Goal: Task Accomplishment & Management: Manage account settings

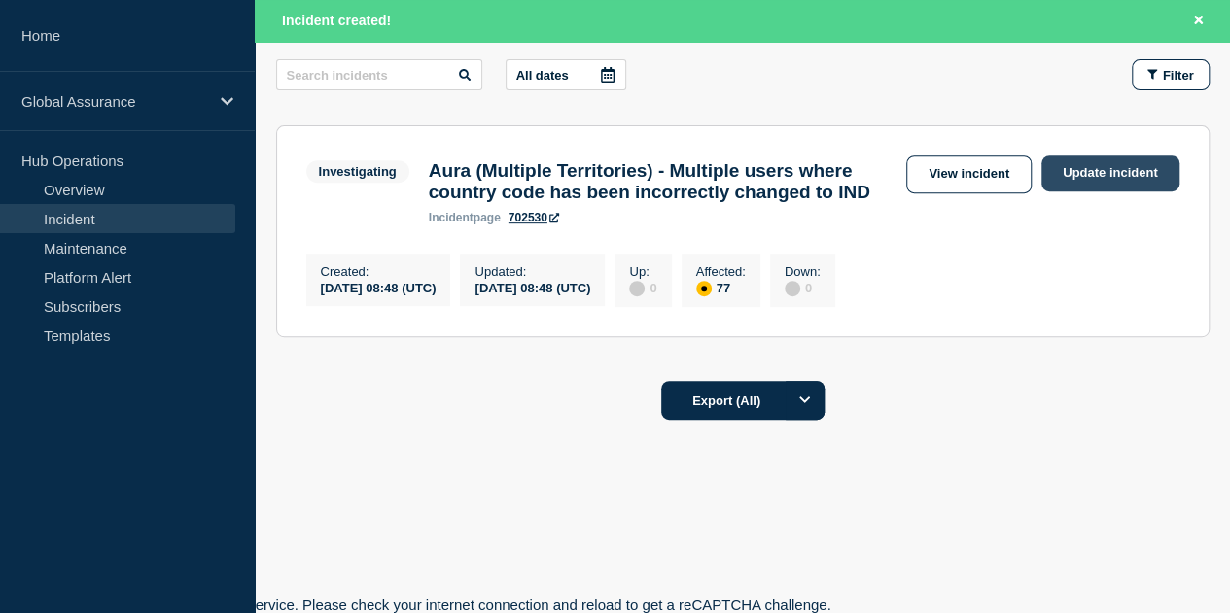
click at [1087, 156] on link "Update incident" at bounding box center [1110, 174] width 138 height 36
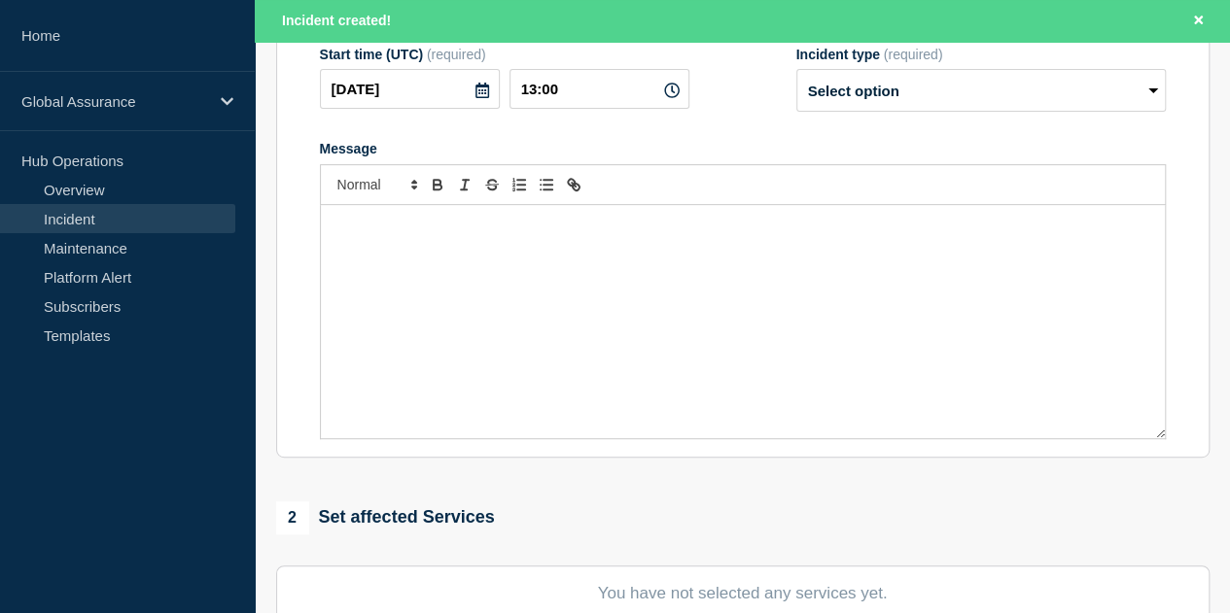
click at [430, 255] on div "Message" at bounding box center [743, 321] width 844 height 233
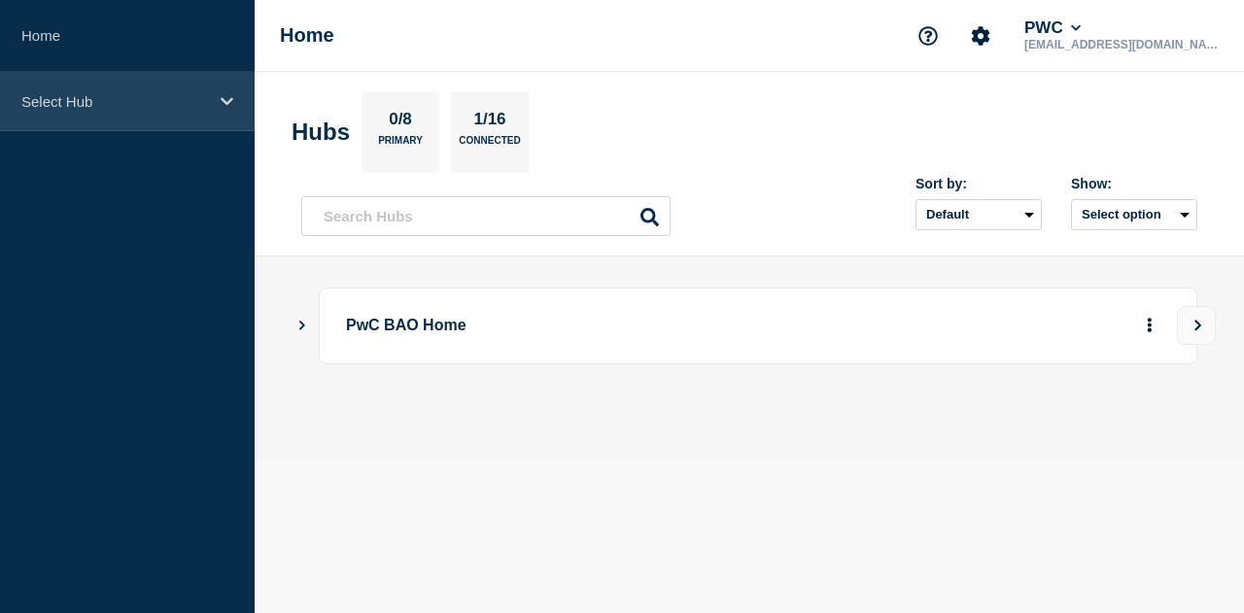
click at [156, 96] on p "Select Hub" at bounding box center [114, 101] width 187 height 17
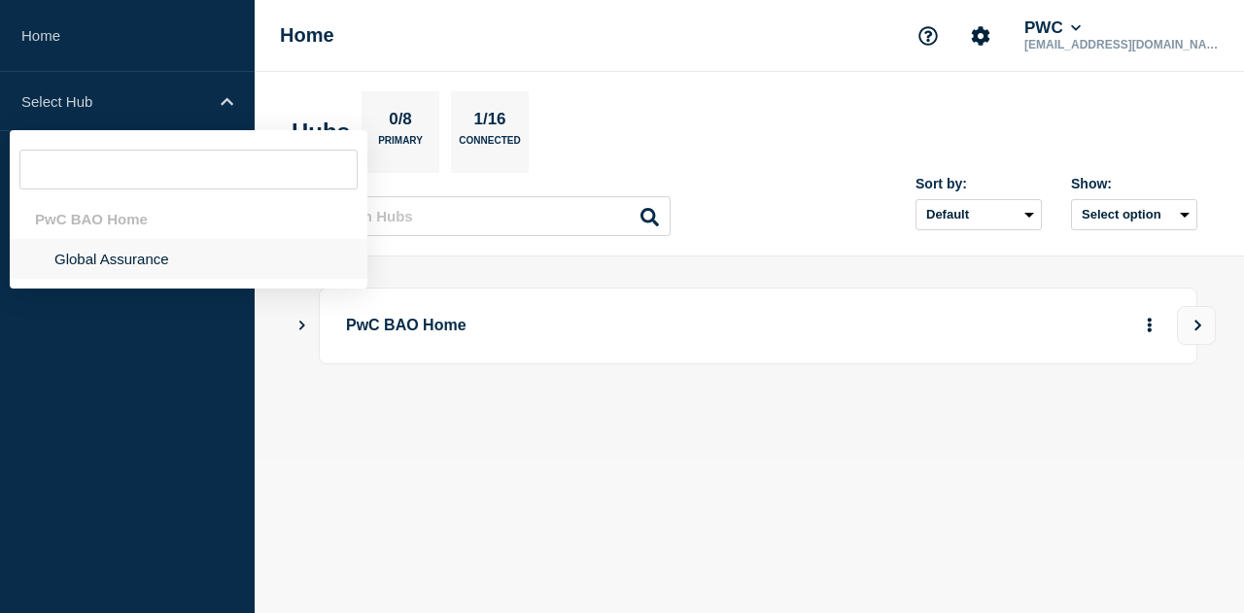
click at [99, 258] on li "Global Assurance" at bounding box center [189, 259] width 358 height 40
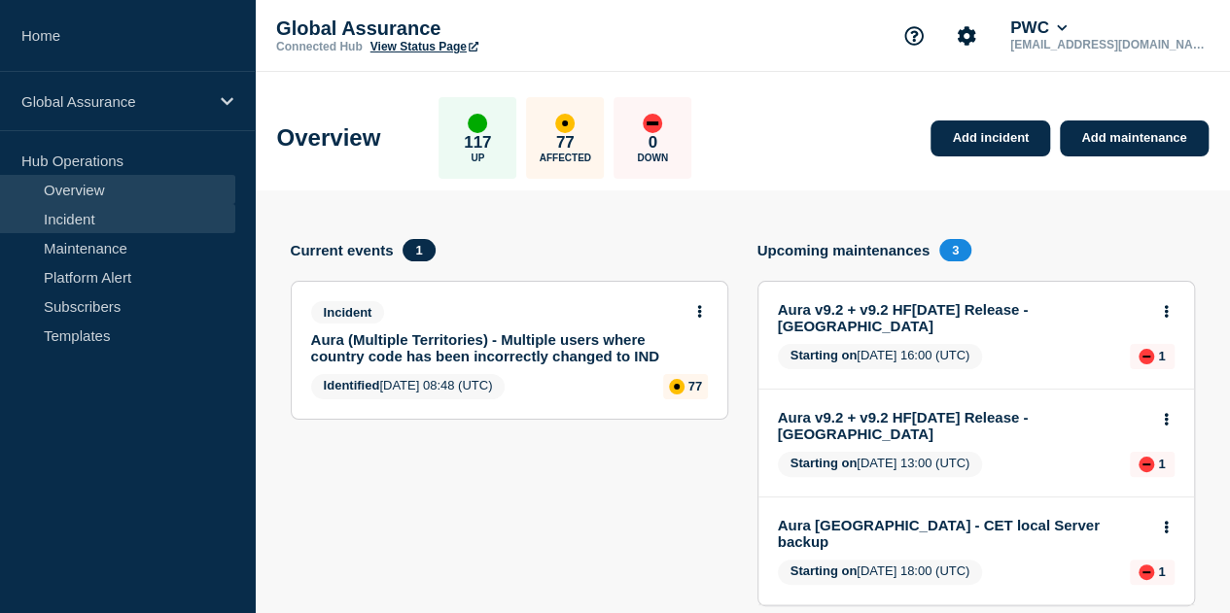
click at [95, 218] on link "Incident" at bounding box center [117, 218] width 235 height 29
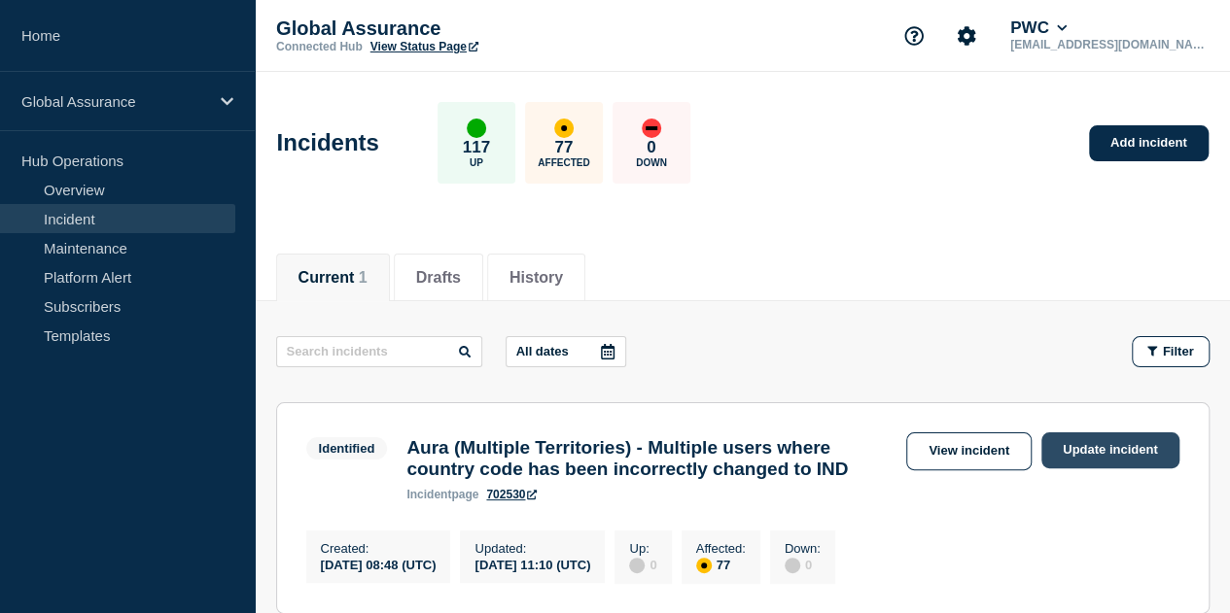
click at [1089, 452] on link "Update incident" at bounding box center [1110, 451] width 138 height 36
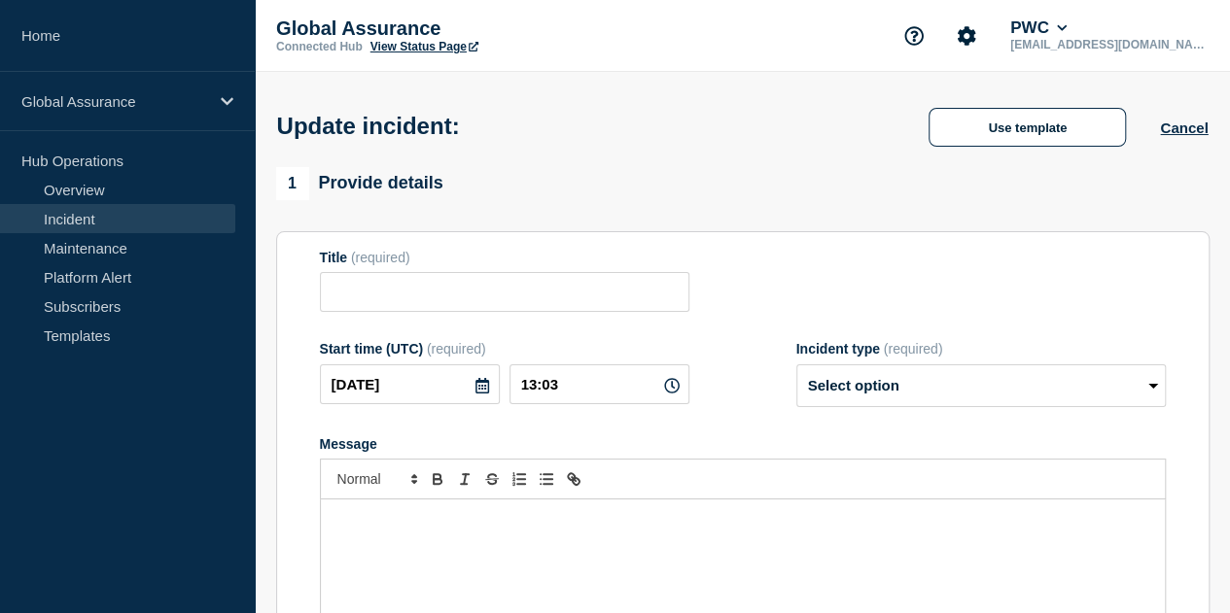
type input "Aura (Multiple Territories) - Multiple users where country code has been incorr…"
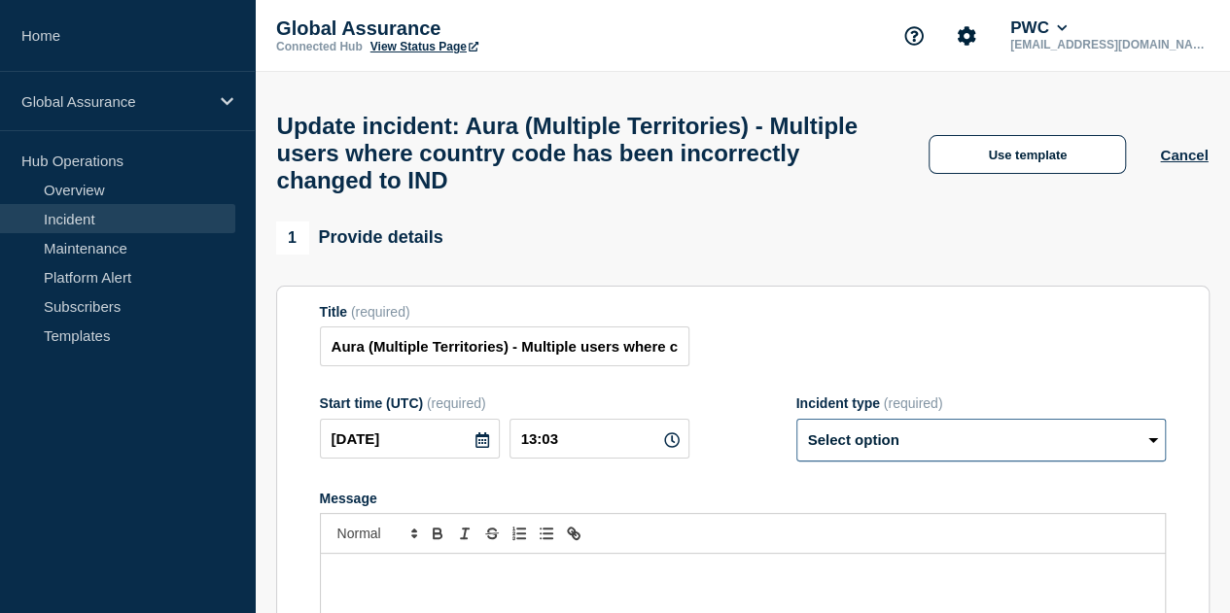
click at [935, 452] on select "Select option Investigating Identified Monitoring Resolved" at bounding box center [980, 440] width 369 height 43
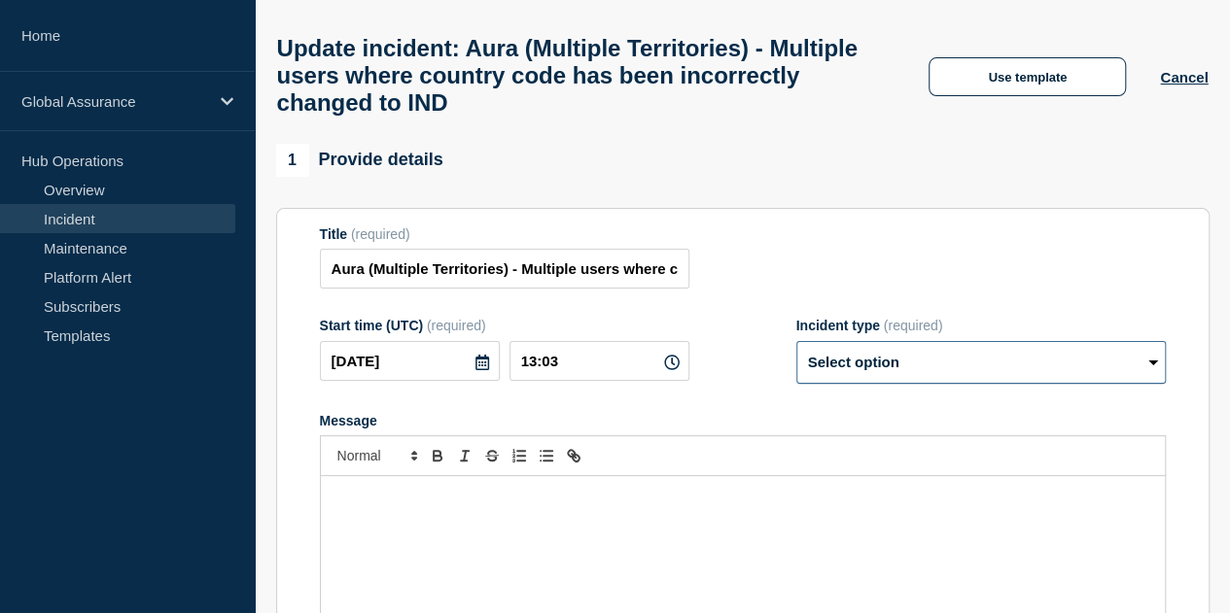
scroll to position [194, 0]
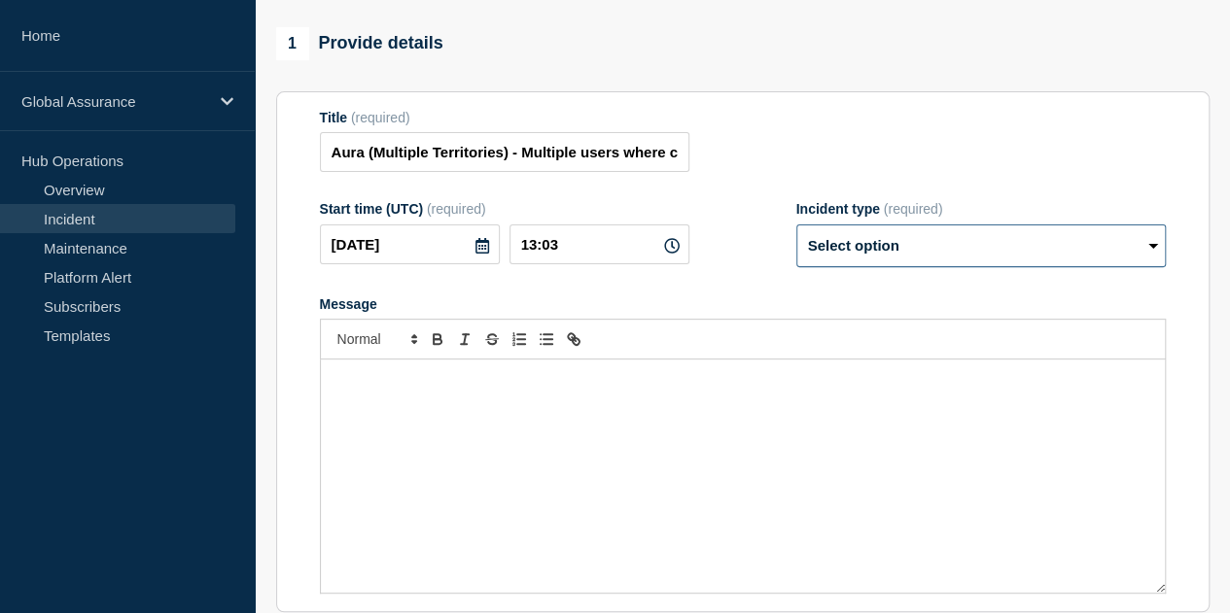
click at [905, 263] on select "Select option Investigating Identified Monitoring Resolved" at bounding box center [980, 246] width 369 height 43
select select "identified"
click at [796, 240] on select "Select option Investigating Identified Monitoring Resolved" at bounding box center [980, 246] width 369 height 43
click at [536, 420] on div "Message" at bounding box center [743, 476] width 844 height 233
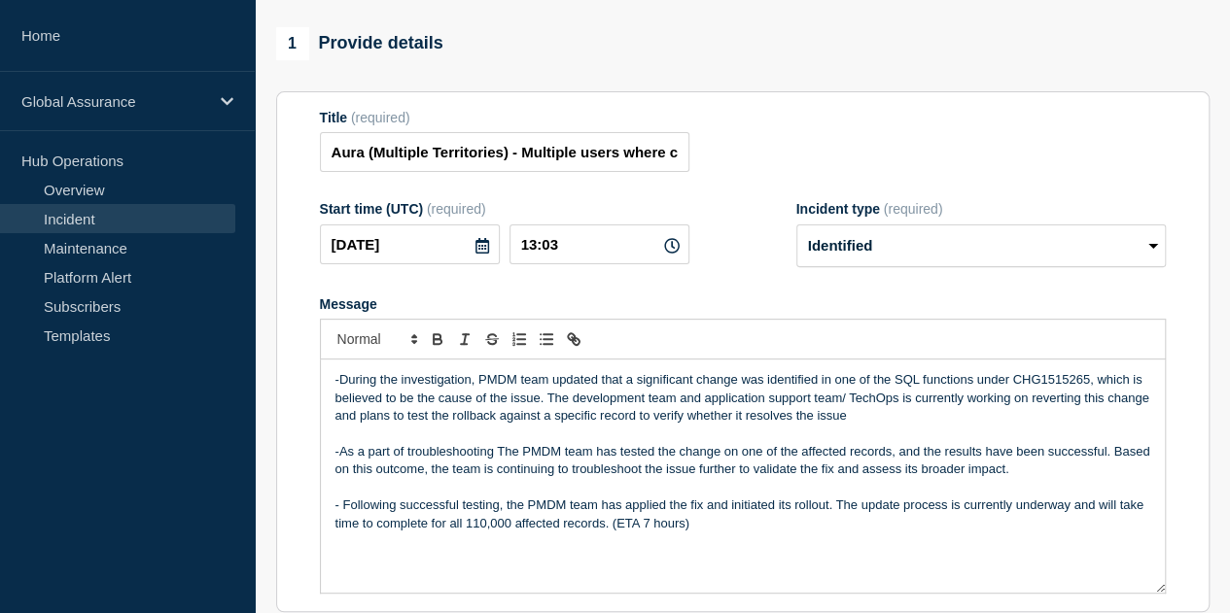
click at [339, 398] on p "-During the investigation, PMDM team updated that a significant change was iden…" at bounding box center [742, 397] width 815 height 53
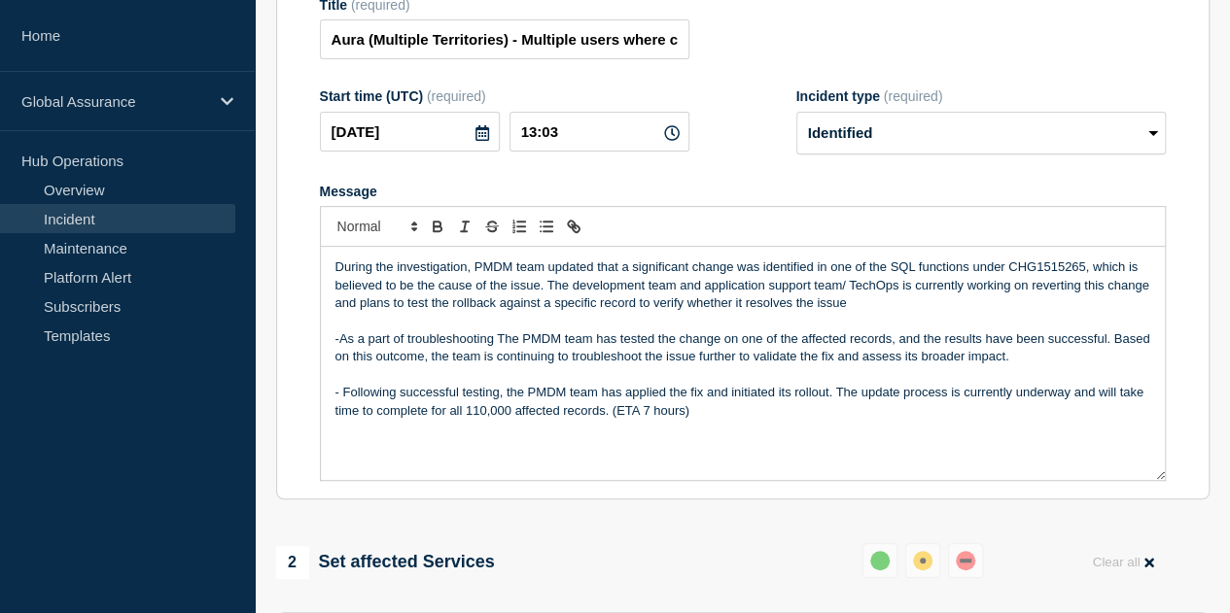
scroll to position [389, 0]
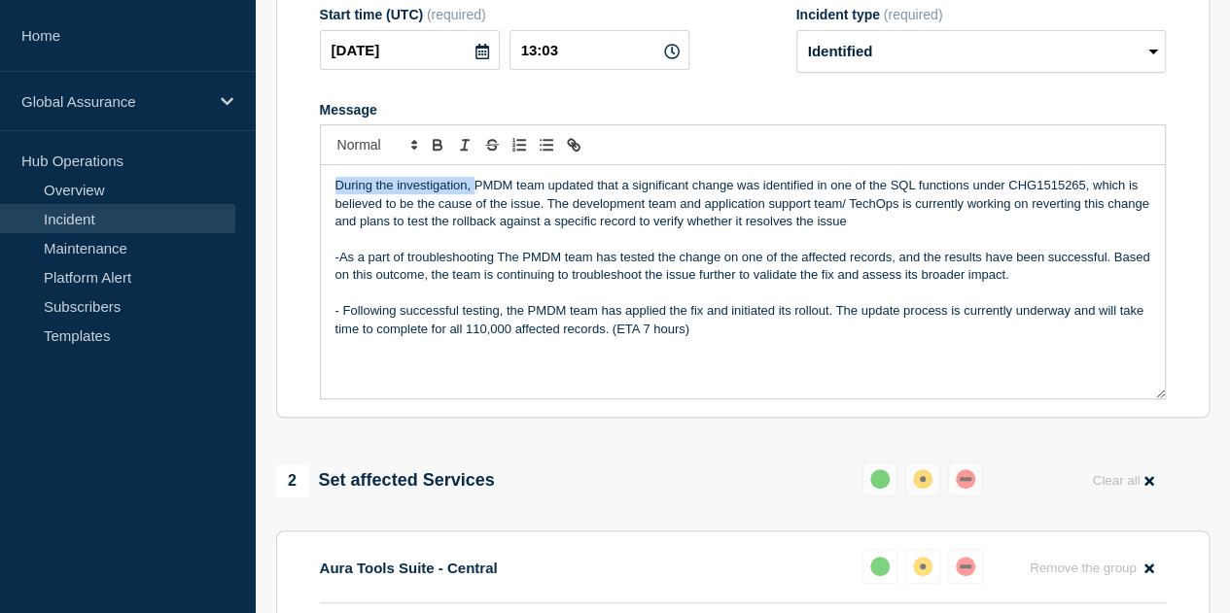
drag, startPoint x: 474, startPoint y: 202, endPoint x: 293, endPoint y: 193, distance: 182.0
click at [293, 193] on section "Title (required) Aura (Multiple Territories) - Multiple users where country cod…" at bounding box center [742, 158] width 933 height 522
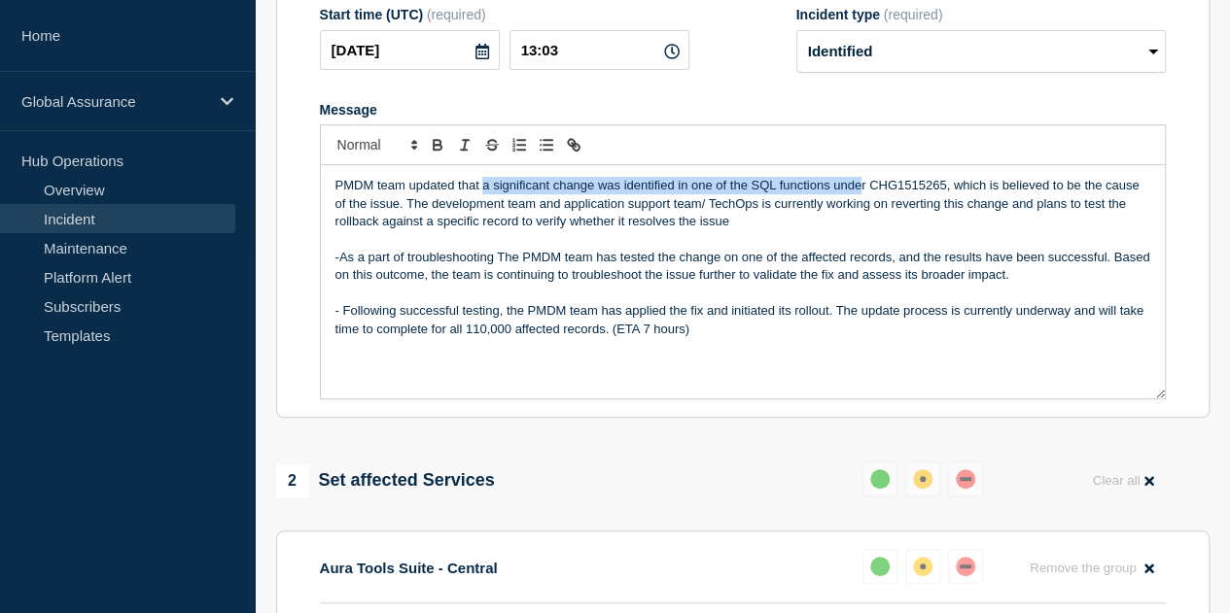
drag, startPoint x: 484, startPoint y: 199, endPoint x: 862, endPoint y: 199, distance: 378.2
click at [862, 199] on p "PMDM team updated that a significant change was identified in one of the SQL fu…" at bounding box center [742, 203] width 815 height 53
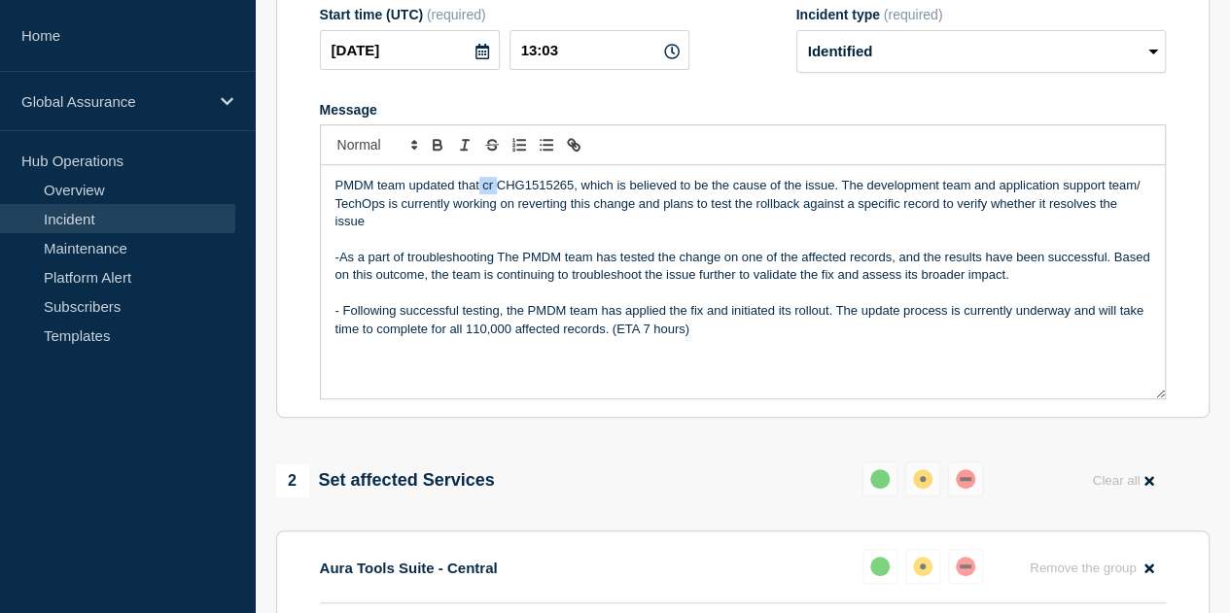
drag, startPoint x: 493, startPoint y: 199, endPoint x: 477, endPoint y: 198, distance: 15.6
click at [477, 198] on p "PMDM team updated that cr CHG1515265, which is believed to be the cause of the …" at bounding box center [742, 203] width 815 height 53
click at [542, 201] on p "PMDM team updated that CHG1515265, which is believed to be the cause of the iss…" at bounding box center [742, 203] width 815 height 53
copy p "CHG1515265"
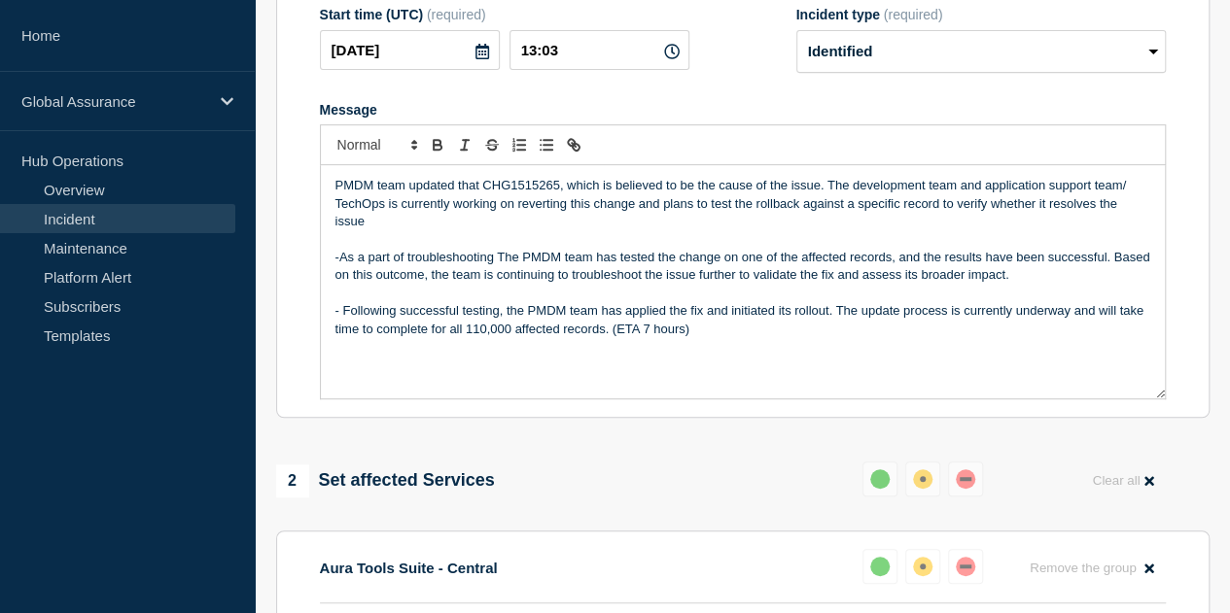
click at [563, 204] on p "PMDM team updated that CHG1515265, which is believed to be the cause of the iss…" at bounding box center [742, 203] width 815 height 53
click at [881, 202] on p "PMDM team updated that CHG1515265 change has been identified to be the cause of…" at bounding box center [742, 203] width 815 height 53
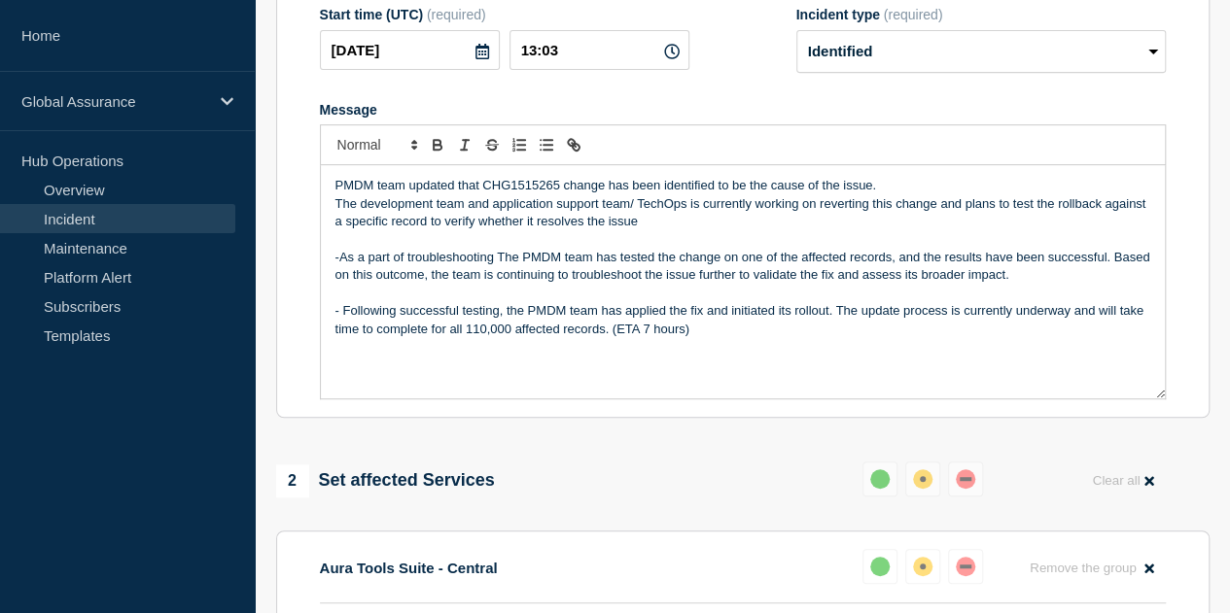
click at [896, 272] on p "-As a part of troubleshooting The PMDM team has tested the change on one of the…" at bounding box center [742, 267] width 815 height 36
click at [338, 273] on p "-As a part of troubleshooting The PMDM team has tested the change on one of the…" at bounding box center [742, 267] width 815 height 36
click at [344, 326] on p "- Following successful testing, the PMDM team has applied the fix and initiated…" at bounding box center [742, 320] width 815 height 36
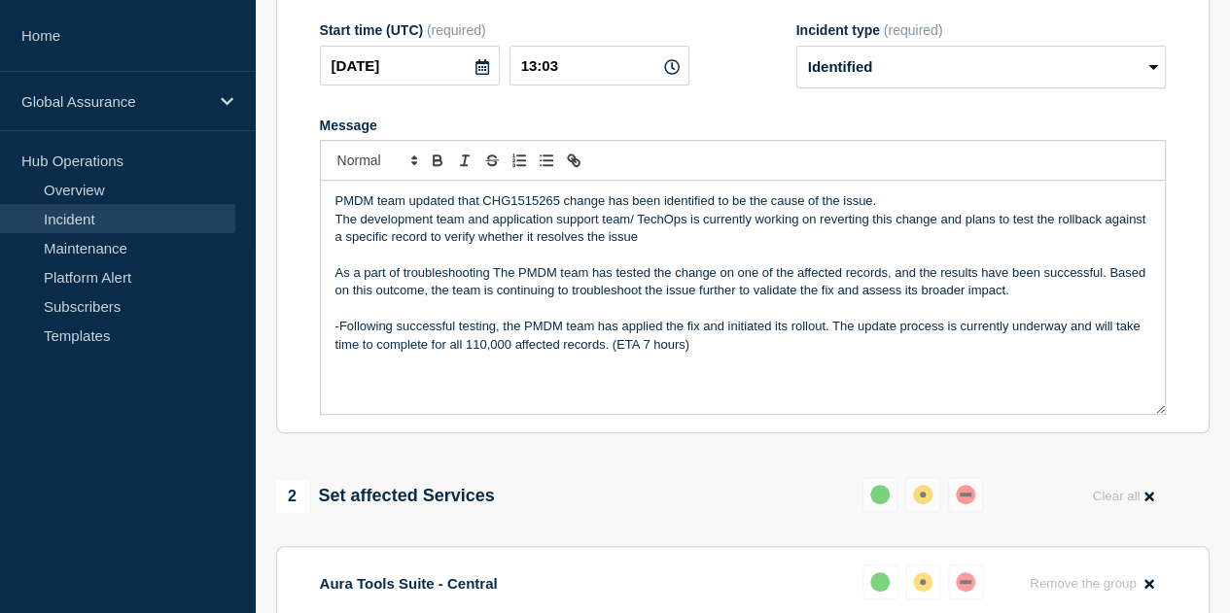
scroll to position [194, 0]
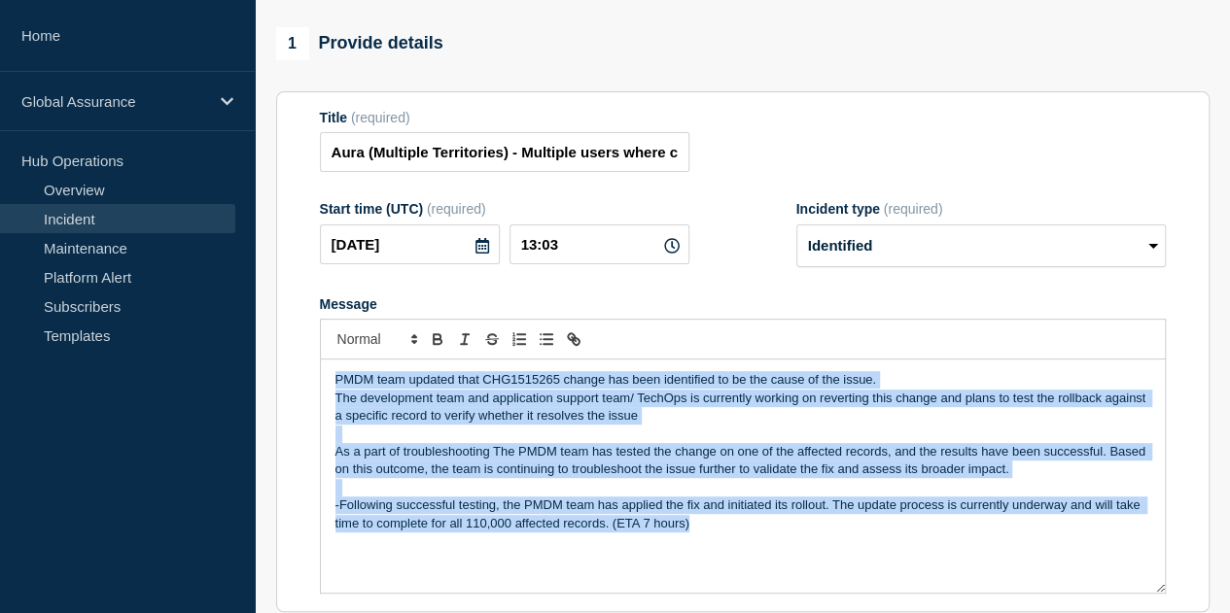
drag, startPoint x: 688, startPoint y: 543, endPoint x: 332, endPoint y: 380, distance: 391.5
click at [332, 380] on div "PMDM team updated that CHG1515265 change has been identified to be the cause of…" at bounding box center [743, 476] width 844 height 233
copy div "PMDM team updated that CHG1515265 change has been identified to be the cause of…"
click at [749, 564] on div "PMDM team updated that CHG1515265 change has been identified to be the cause of…" at bounding box center [743, 476] width 844 height 233
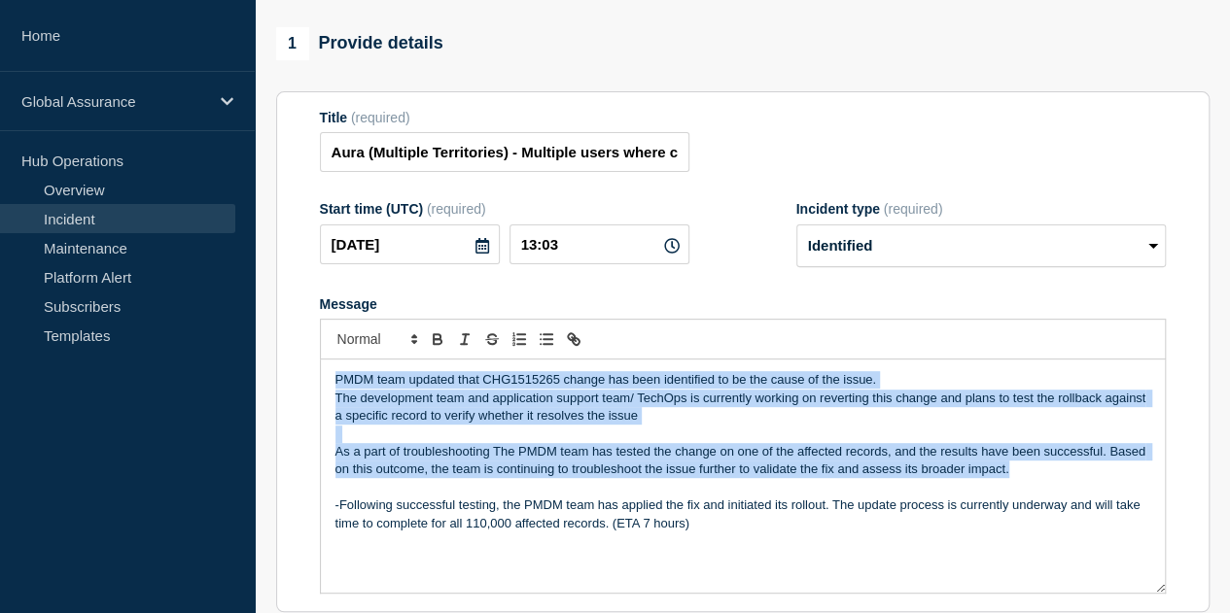
drag, startPoint x: 1005, startPoint y: 487, endPoint x: 334, endPoint y: 394, distance: 677.2
click at [334, 394] on div "PMDM team updated that CHG1515265 change has been identified to be the cause of…" at bounding box center [743, 476] width 844 height 233
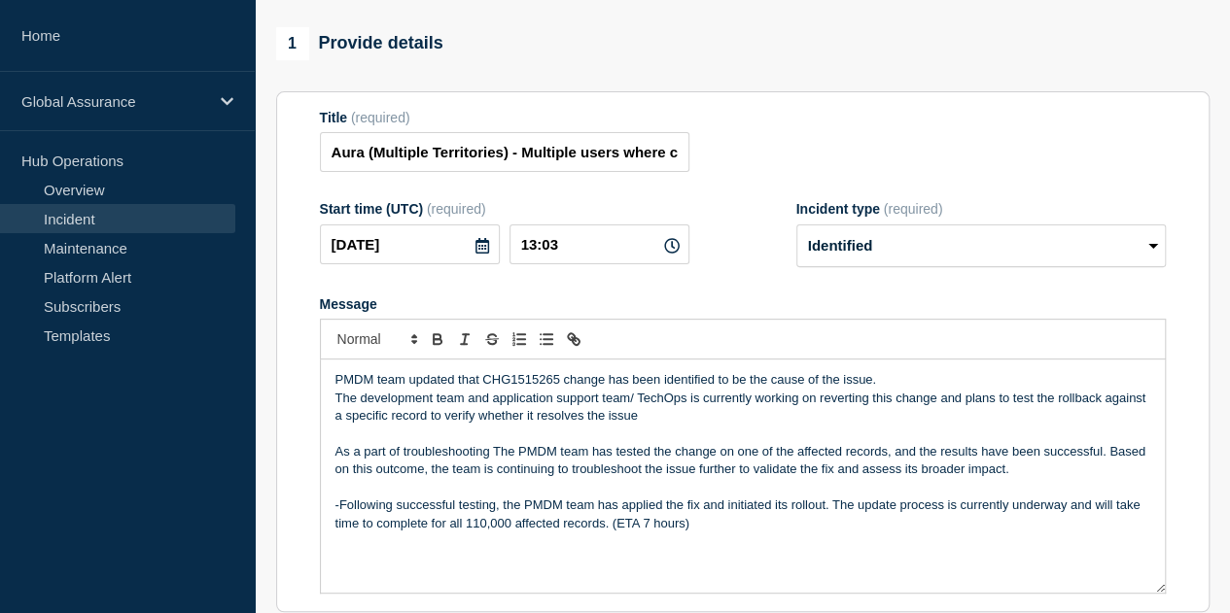
click at [338, 521] on p "-Following successful testing, the PMDM team has applied the fix and initiated …" at bounding box center [742, 515] width 815 height 36
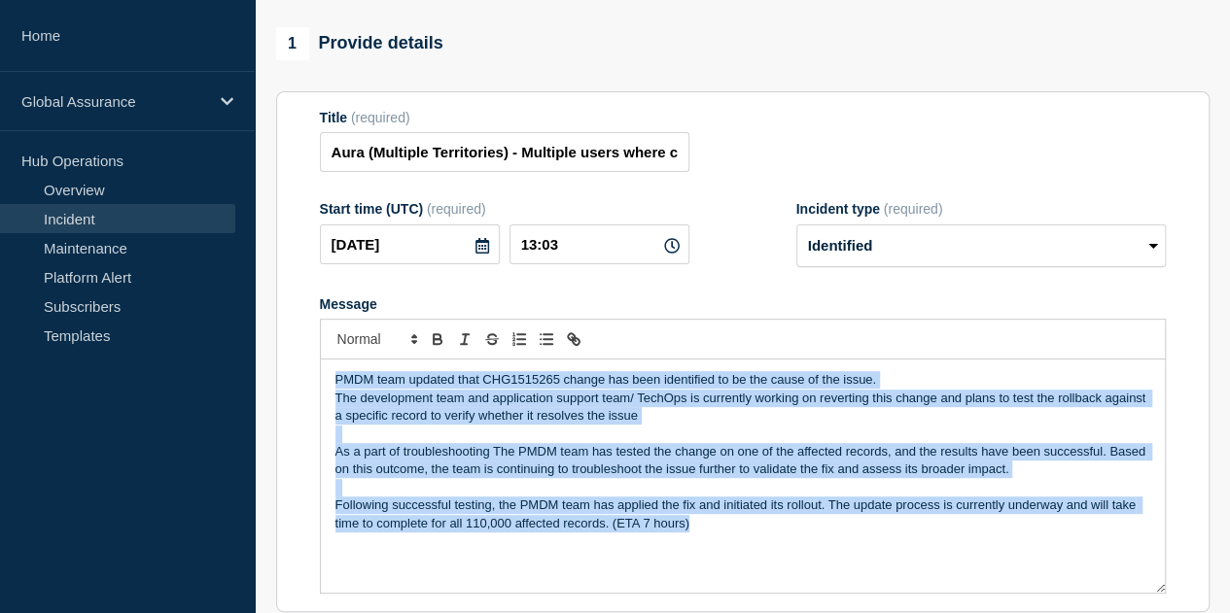
drag, startPoint x: 692, startPoint y: 541, endPoint x: 328, endPoint y: 404, distance: 389.5
click at [328, 404] on div "PMDM team updated that CHG1515265 change has been identified to be the cause of…" at bounding box center [743, 476] width 844 height 233
copy div "PMDM team updated that CHG1515265 change has been identified to be the cause of…"
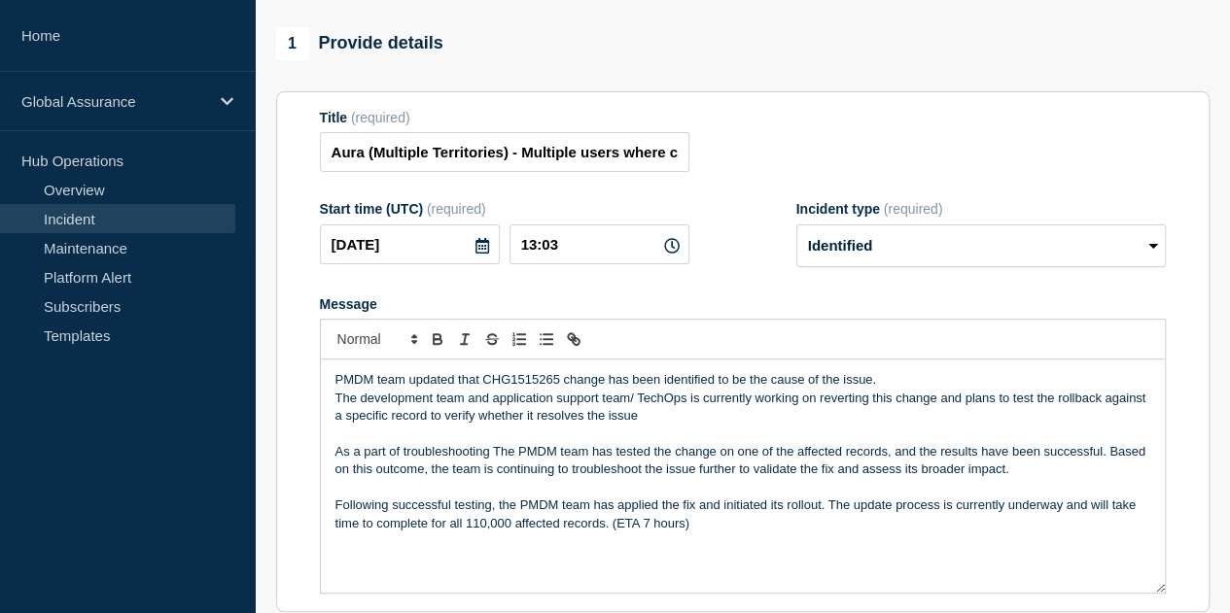
click at [991, 167] on div "Title (required) Aura (Multiple Territories) - Multiple users where country cod…" at bounding box center [743, 141] width 846 height 63
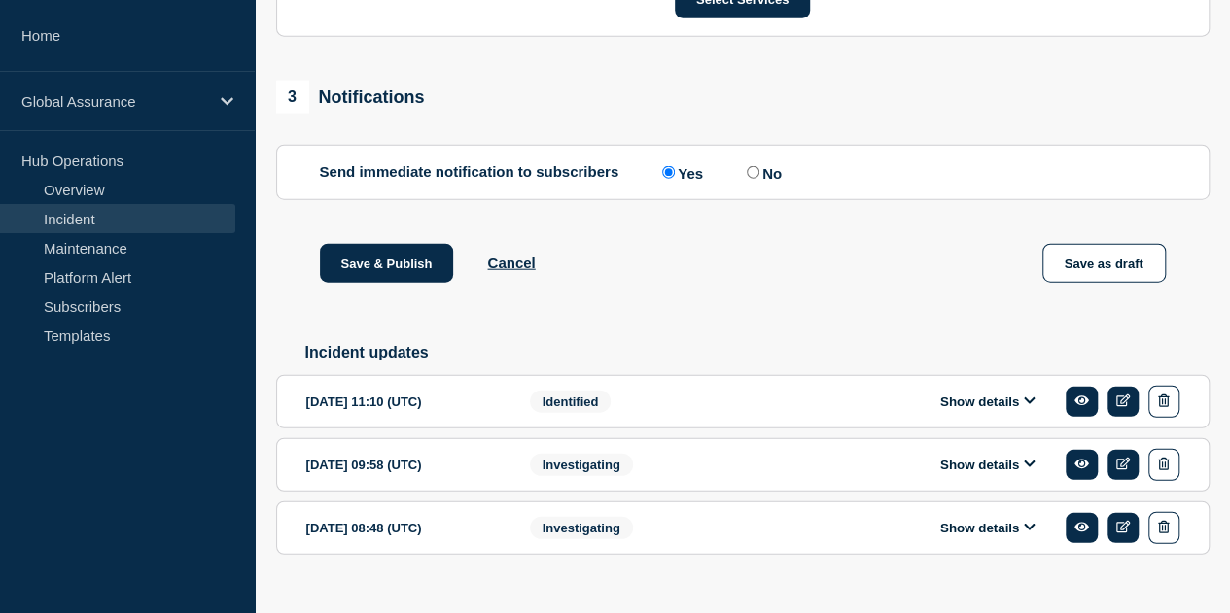
scroll to position [6048, 0]
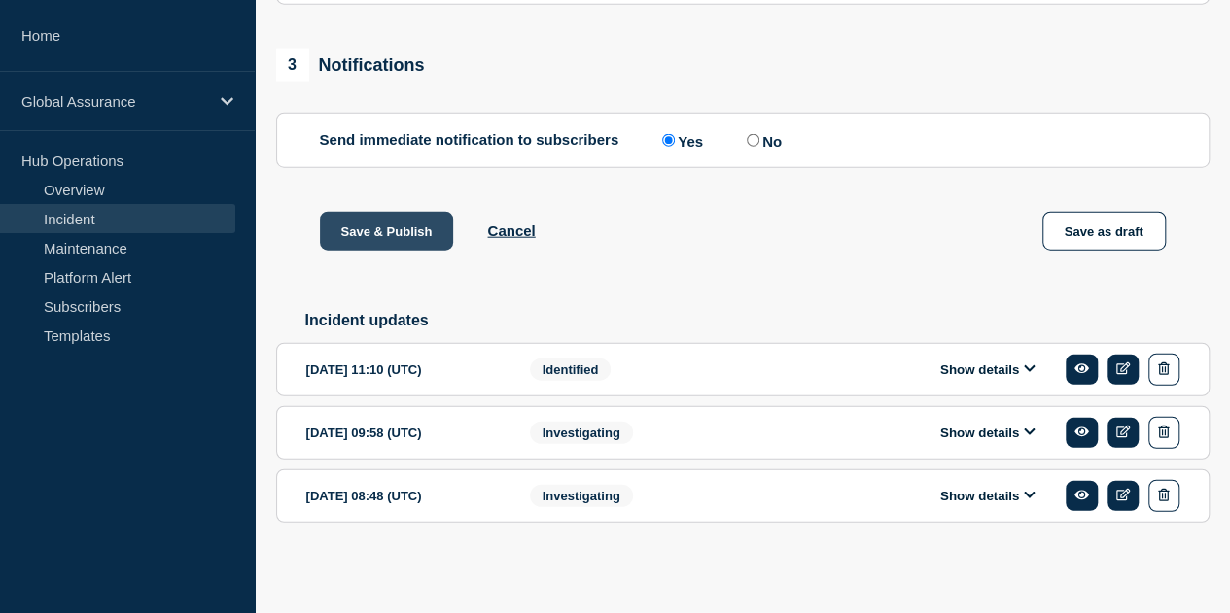
click at [416, 236] on button "Save & Publish" at bounding box center [387, 231] width 134 height 39
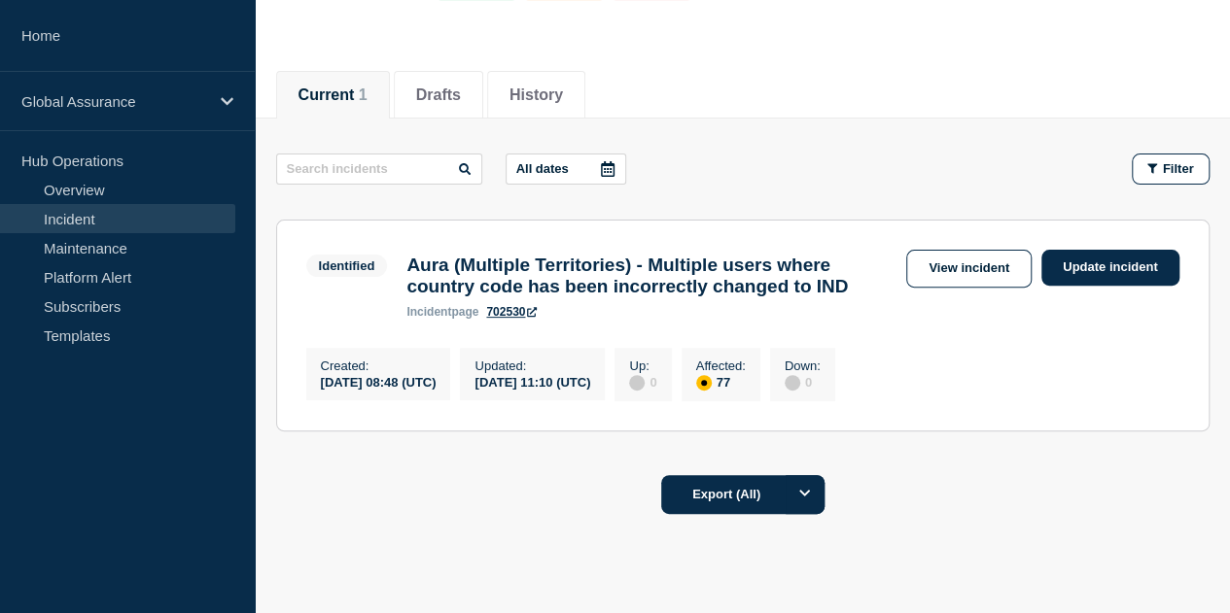
scroll to position [296, 0]
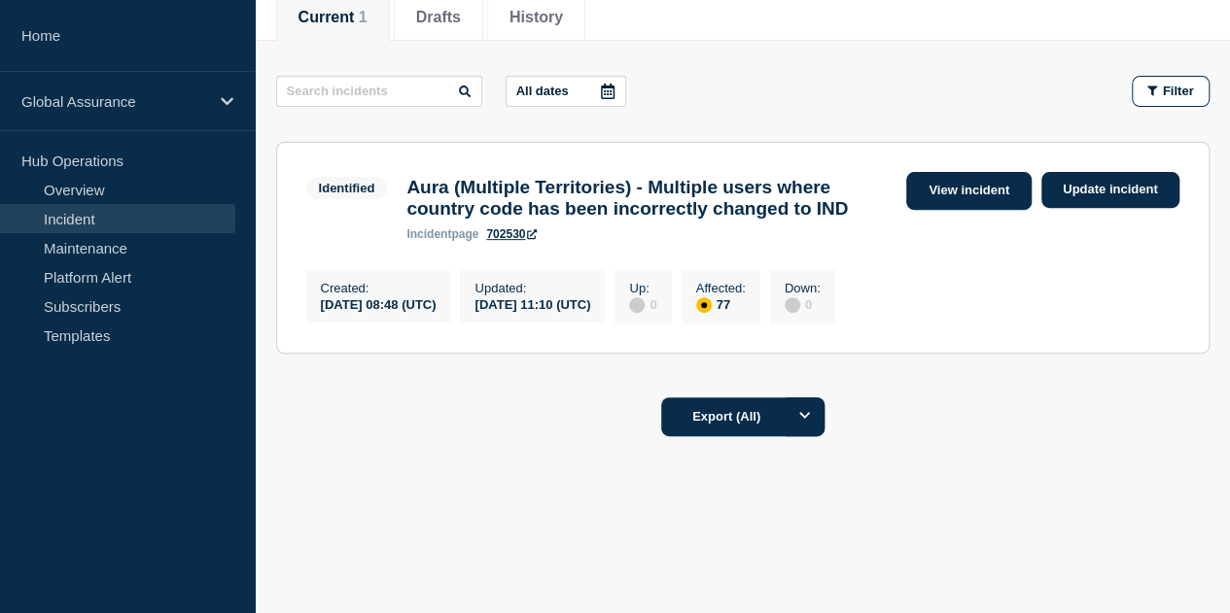
click at [974, 172] on link "View incident" at bounding box center [968, 191] width 125 height 38
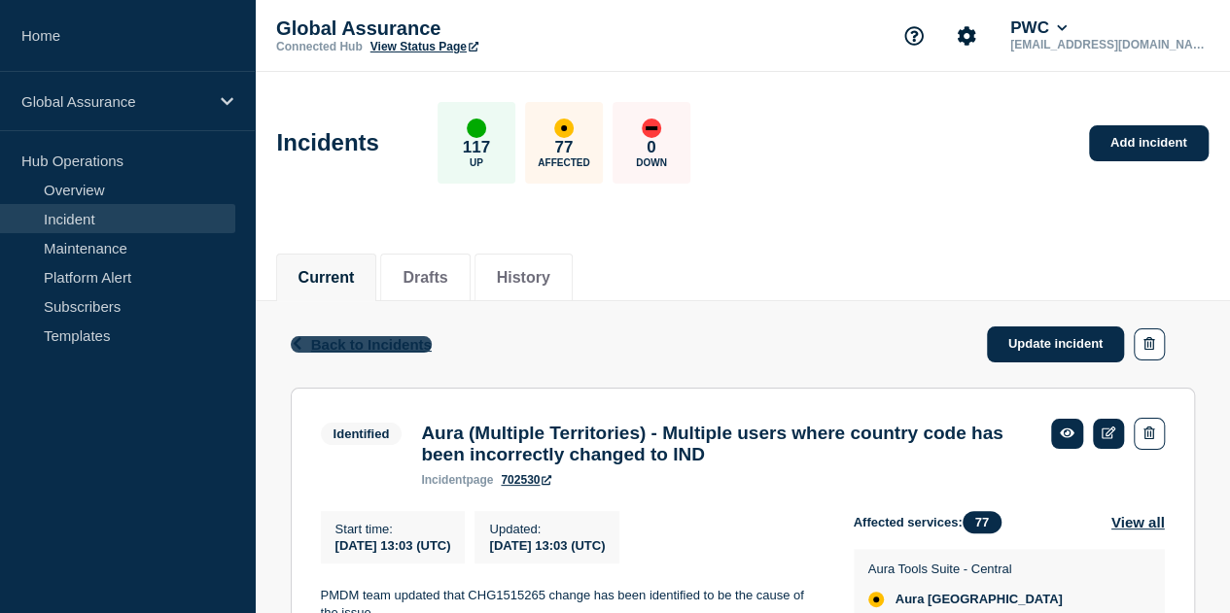
click at [356, 343] on span "Back to Incidents" at bounding box center [371, 344] width 121 height 17
